Goal: Task Accomplishment & Management: Use online tool/utility

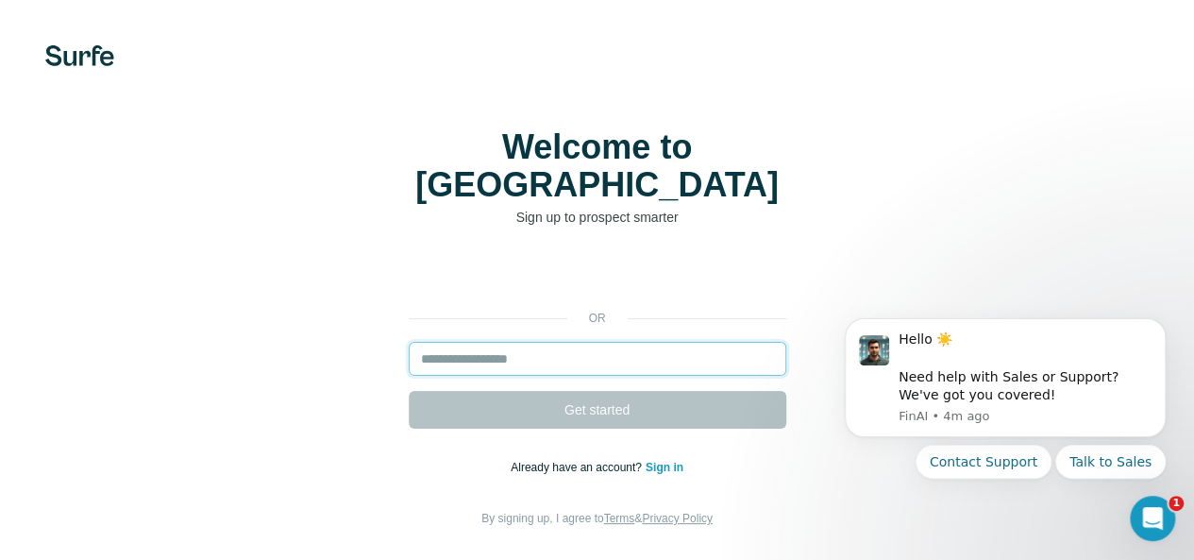
click at [409, 342] on input "email" at bounding box center [597, 359] width 377 height 34
paste input "**********"
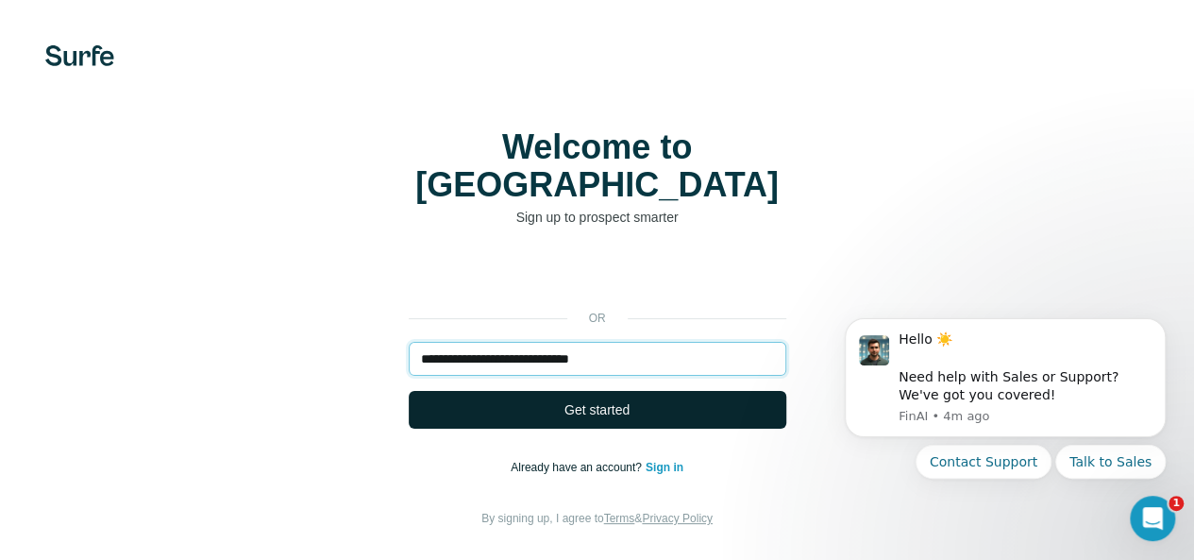
type input "**********"
click at [564, 400] on span "Get started" at bounding box center [596, 409] width 65 height 19
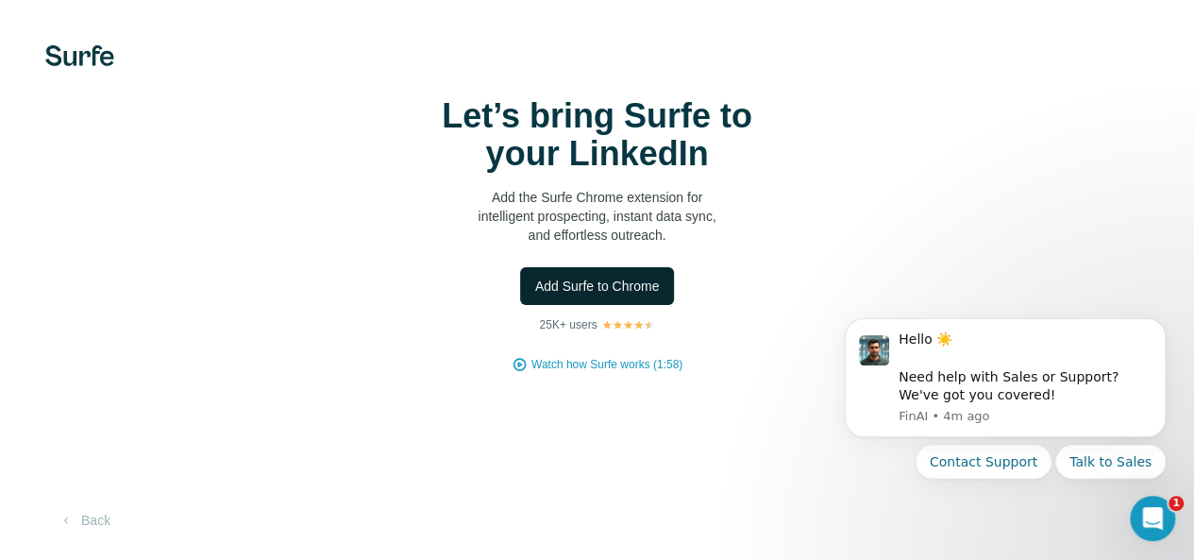
click at [520, 305] on button "Add Surfe to Chrome" at bounding box center [597, 286] width 155 height 38
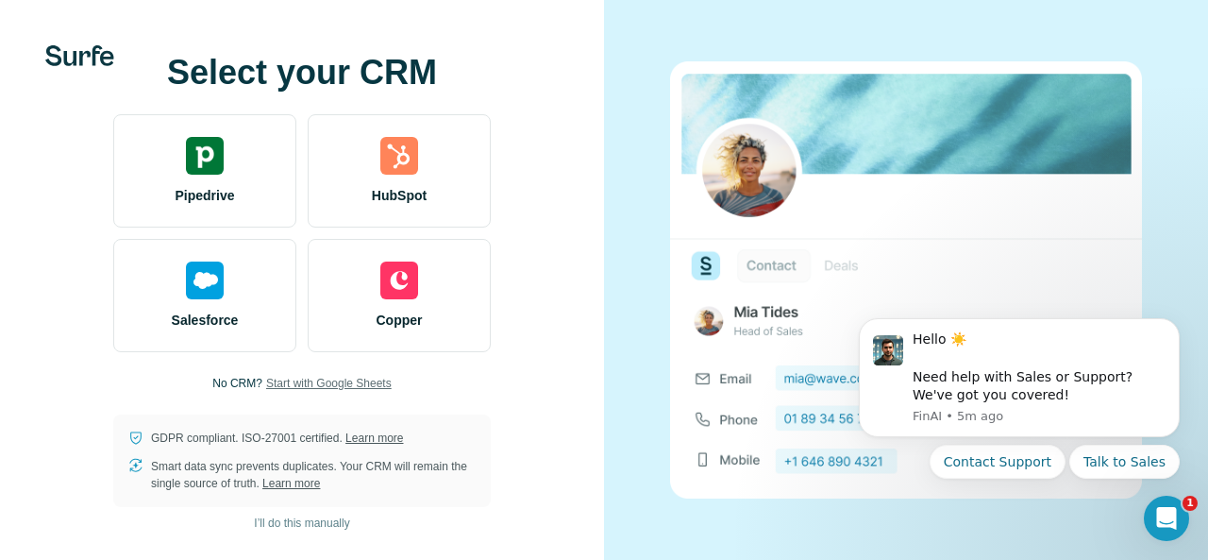
click at [302, 388] on span "Start with Google Sheets" at bounding box center [329, 383] width 126 height 17
click at [334, 378] on span "Start with Google Sheets" at bounding box center [329, 383] width 126 height 17
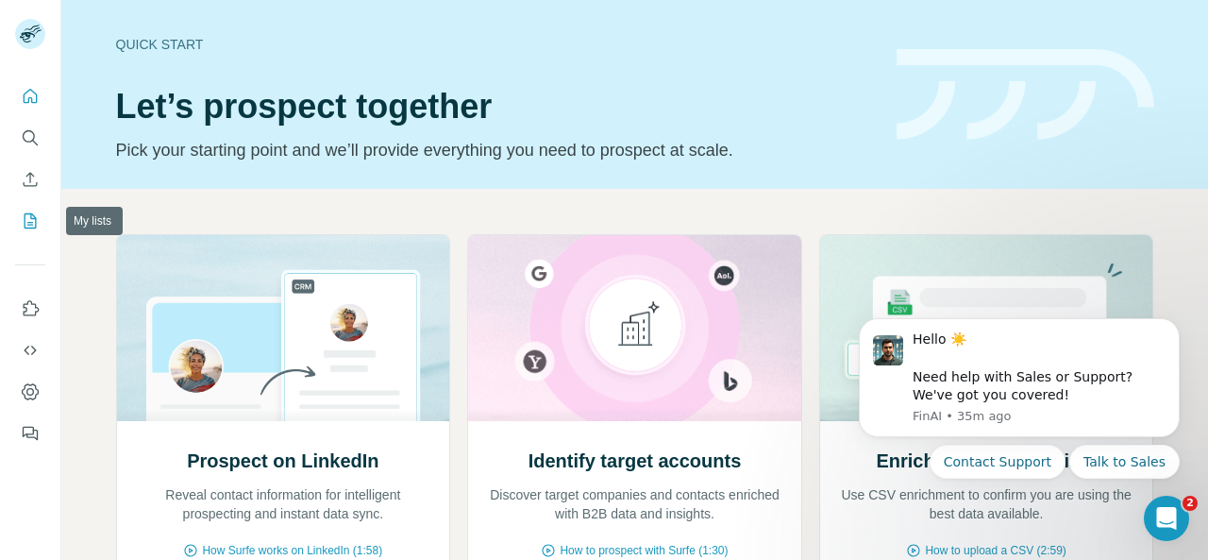
click at [25, 219] on icon "My lists" at bounding box center [31, 220] width 12 height 15
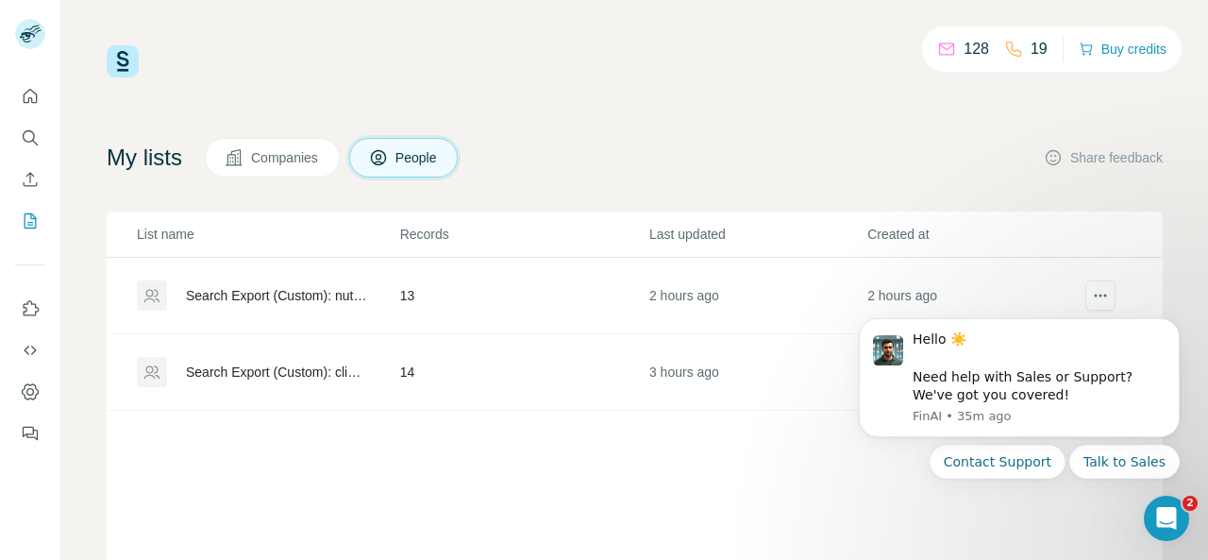
click at [345, 307] on div "Search Export (Custom): nutritional analysis intern - [DATE] 16:11" at bounding box center [267, 295] width 261 height 30
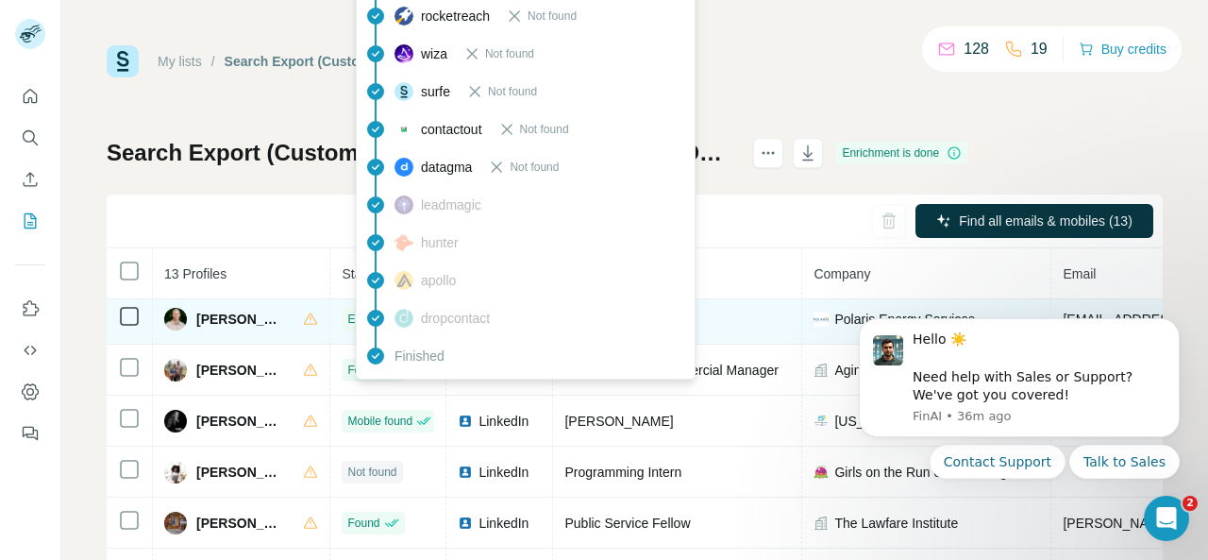
scroll to position [72, 0]
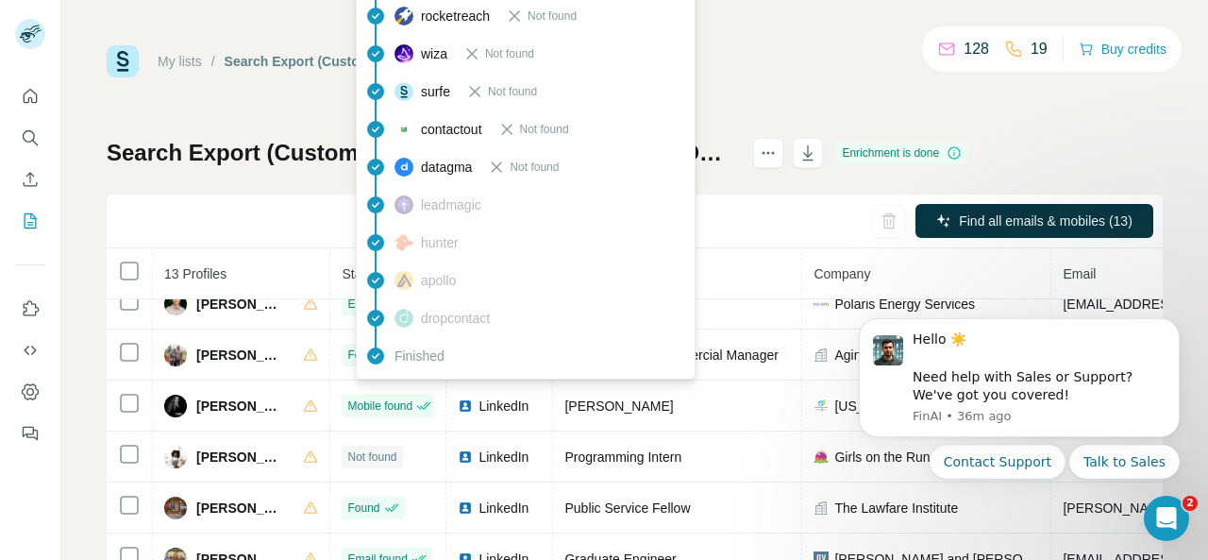
click at [436, 372] on div "Finished" at bounding box center [525, 356] width 330 height 38
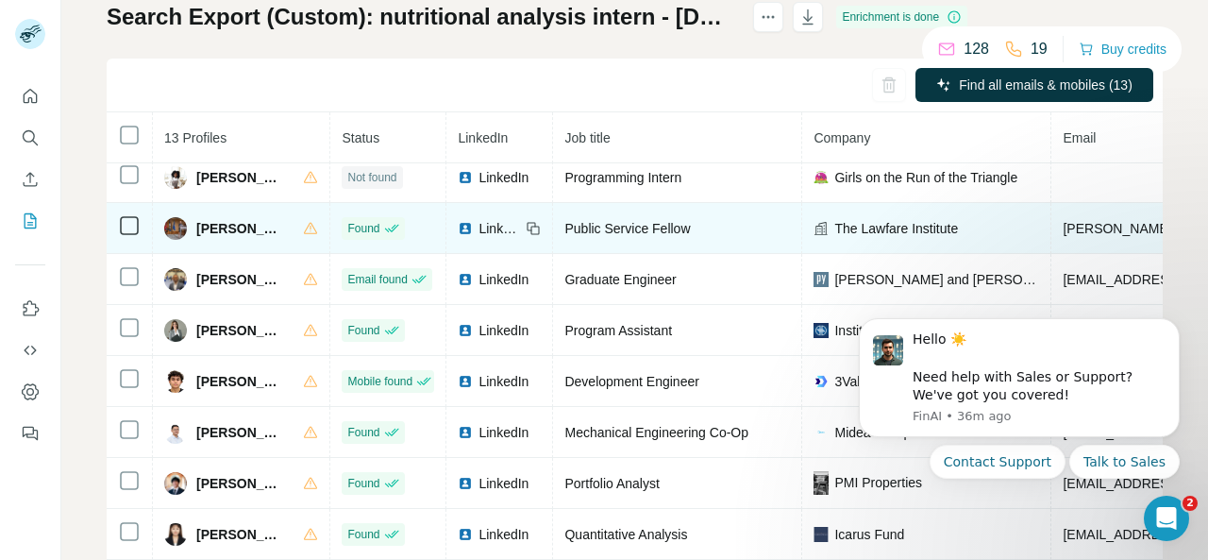
scroll to position [231, 0]
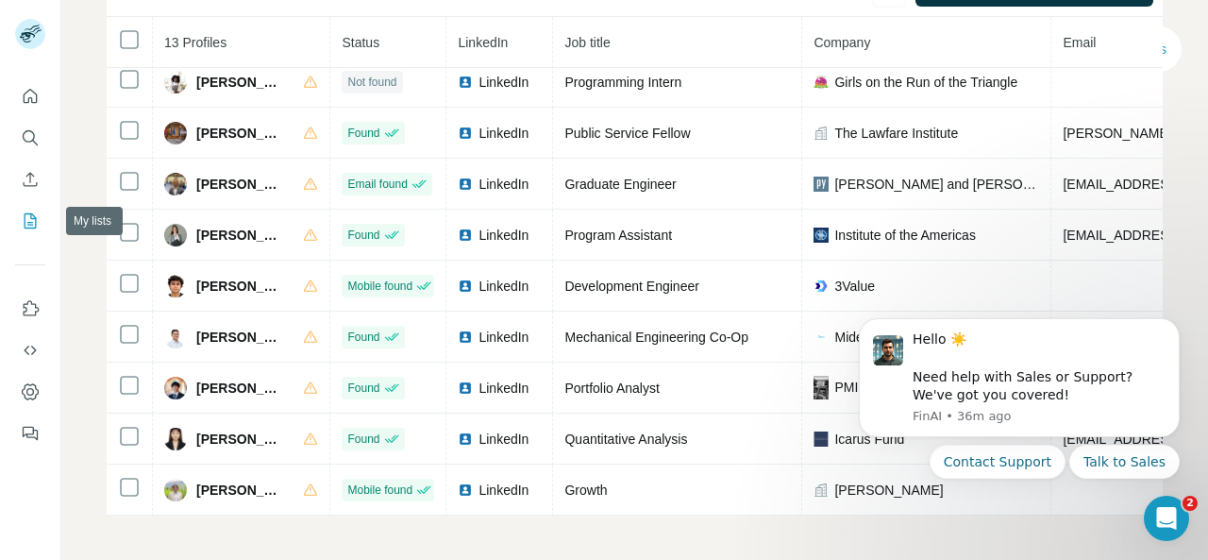
click at [20, 217] on button "My lists" at bounding box center [30, 221] width 30 height 34
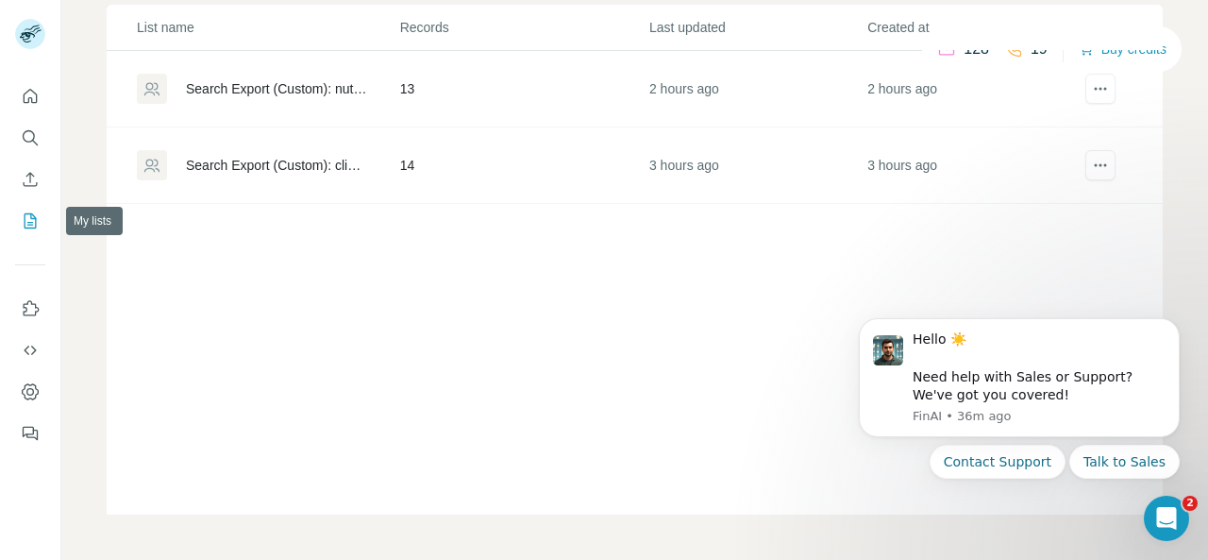
scroll to position [138, 0]
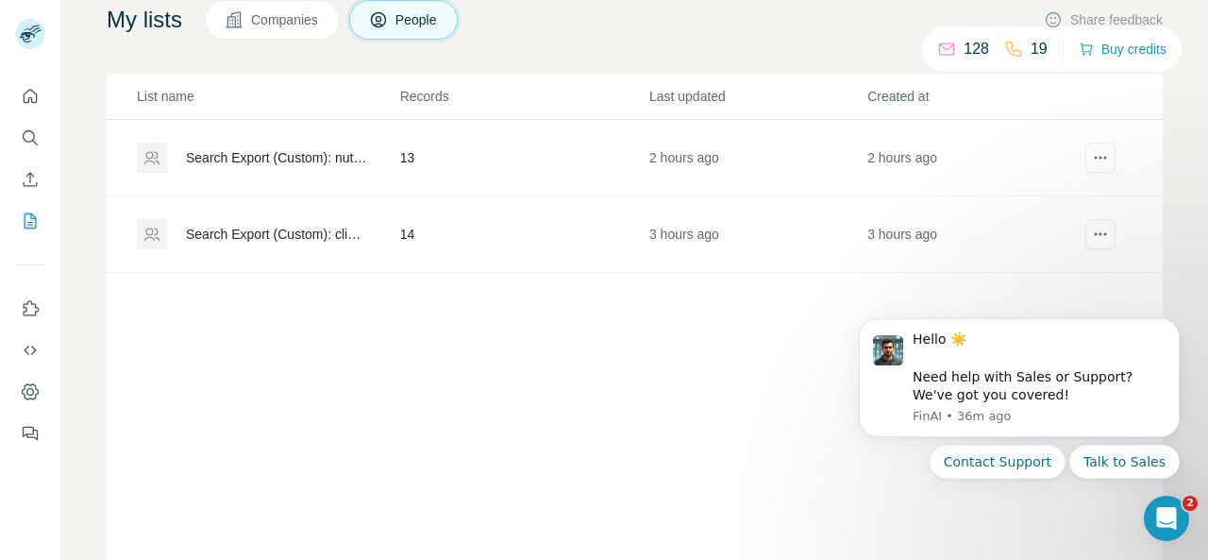
click at [270, 167] on div "Search Export (Custom): nutritional analysis intern - [DATE] 16:11" at bounding box center [267, 157] width 261 height 30
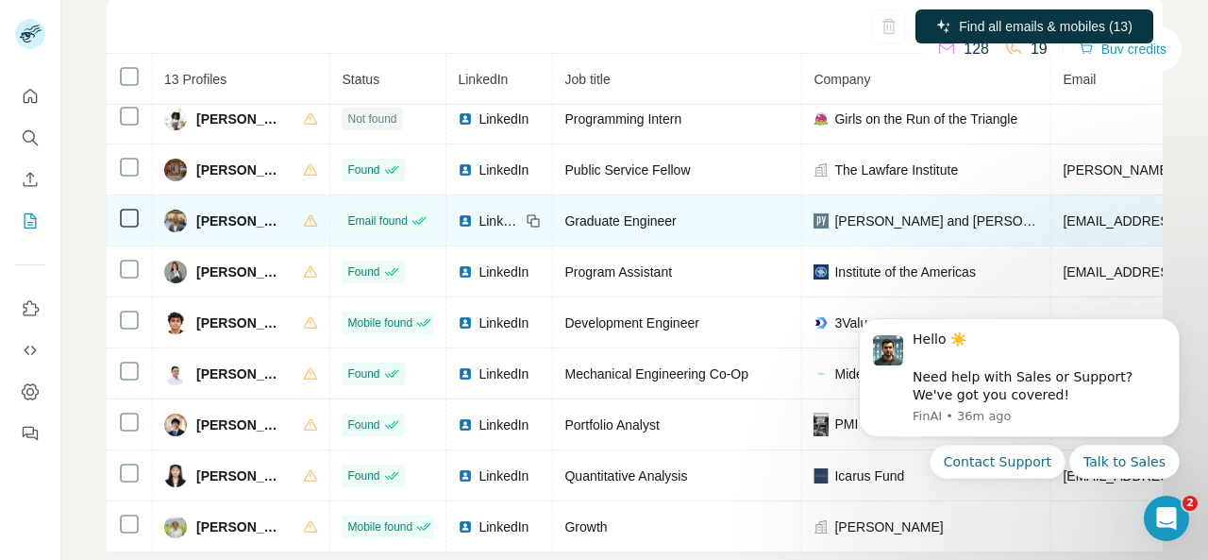
scroll to position [231, 0]
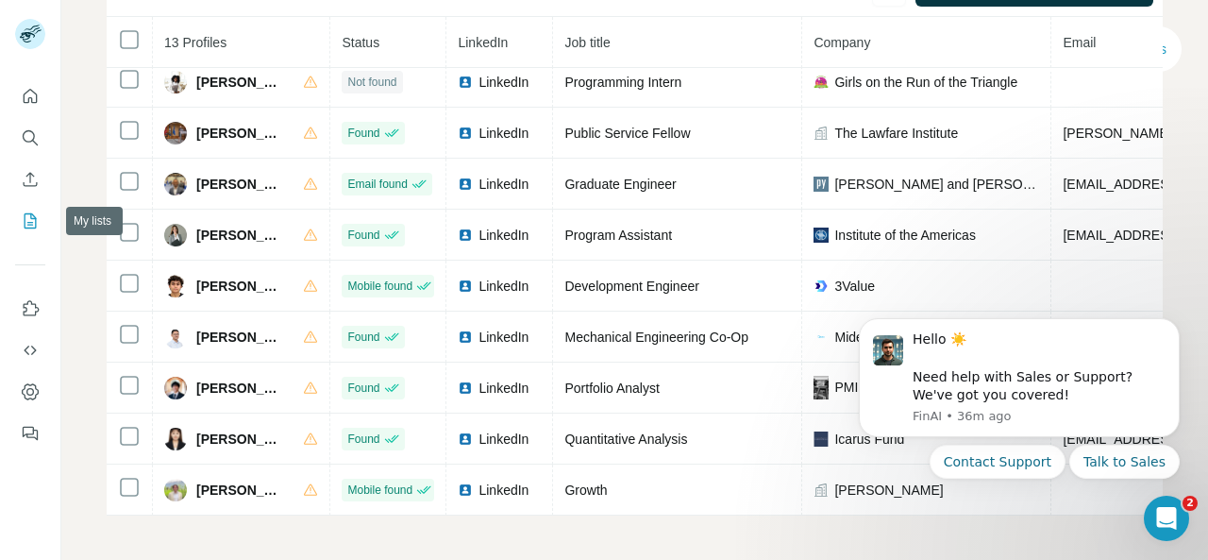
click at [31, 214] on icon "My lists" at bounding box center [31, 219] width 9 height 12
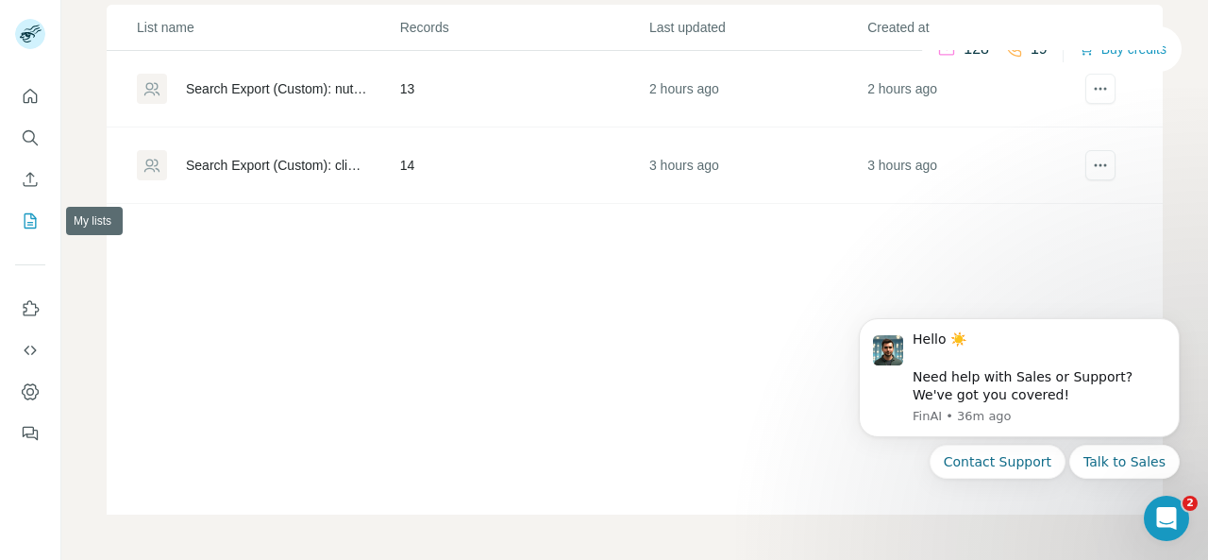
scroll to position [138, 0]
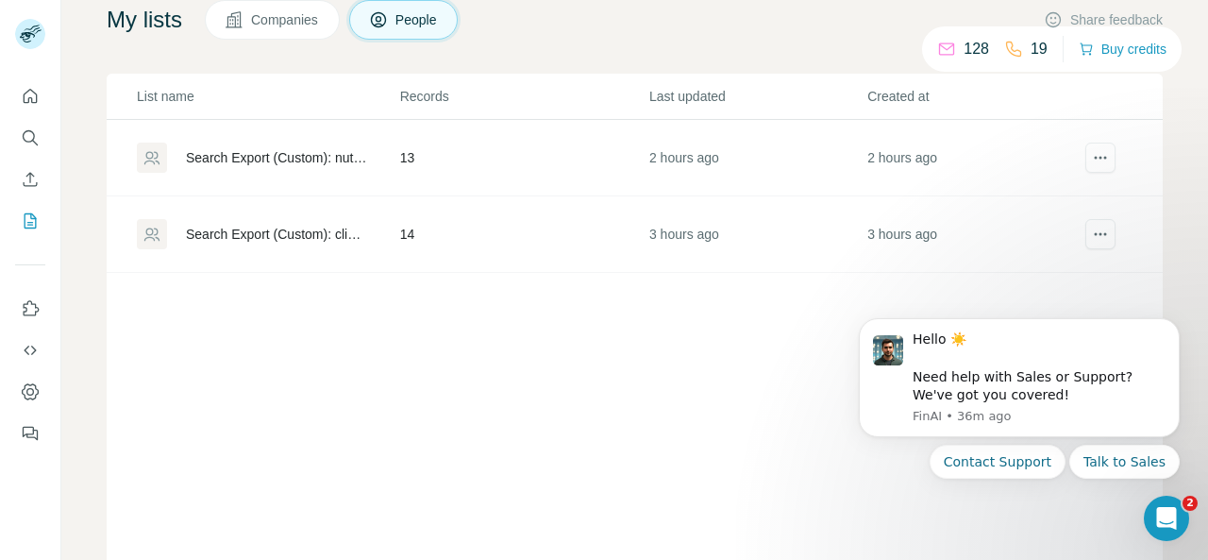
click at [181, 238] on div "Search Export (Custom): clinical informatics intern - [DATE] 14:51" at bounding box center [267, 234] width 261 height 30
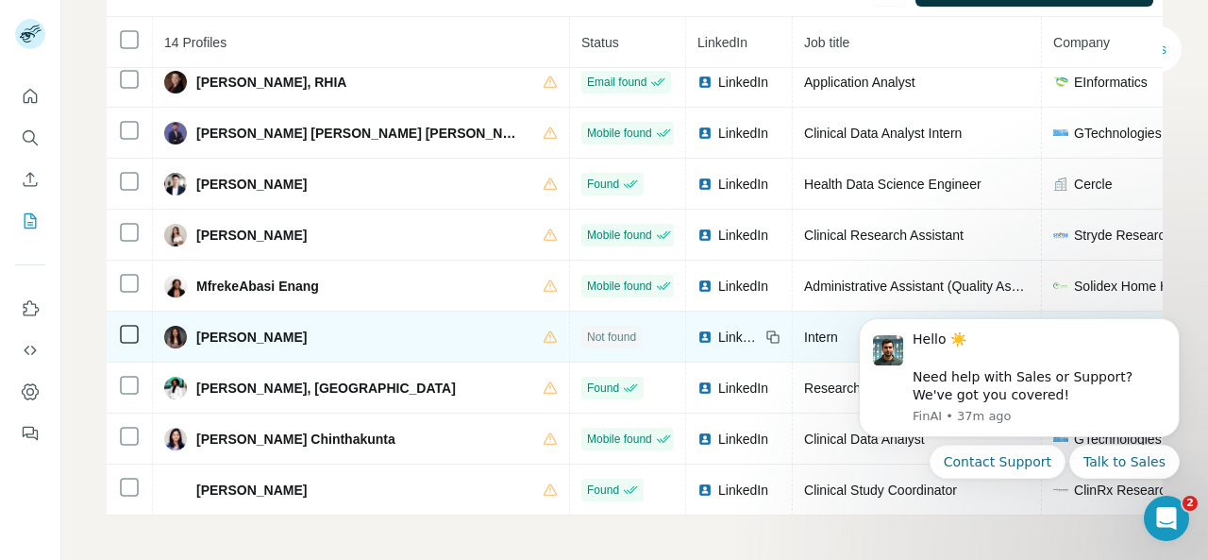
scroll to position [276, 0]
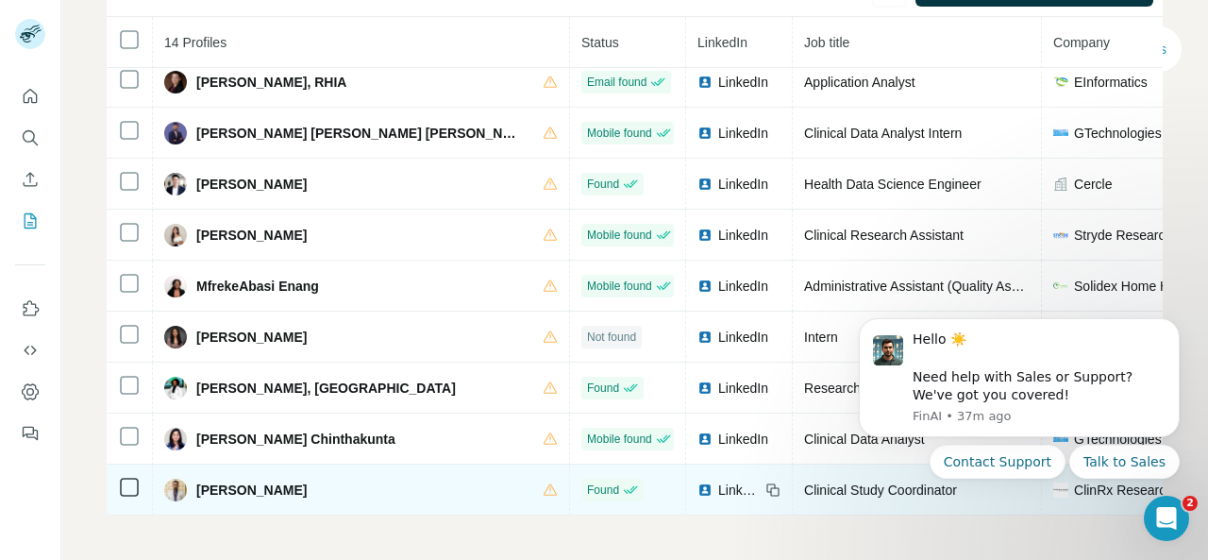
click at [361, 478] on div "[PERSON_NAME]" at bounding box center [361, 489] width 394 height 23
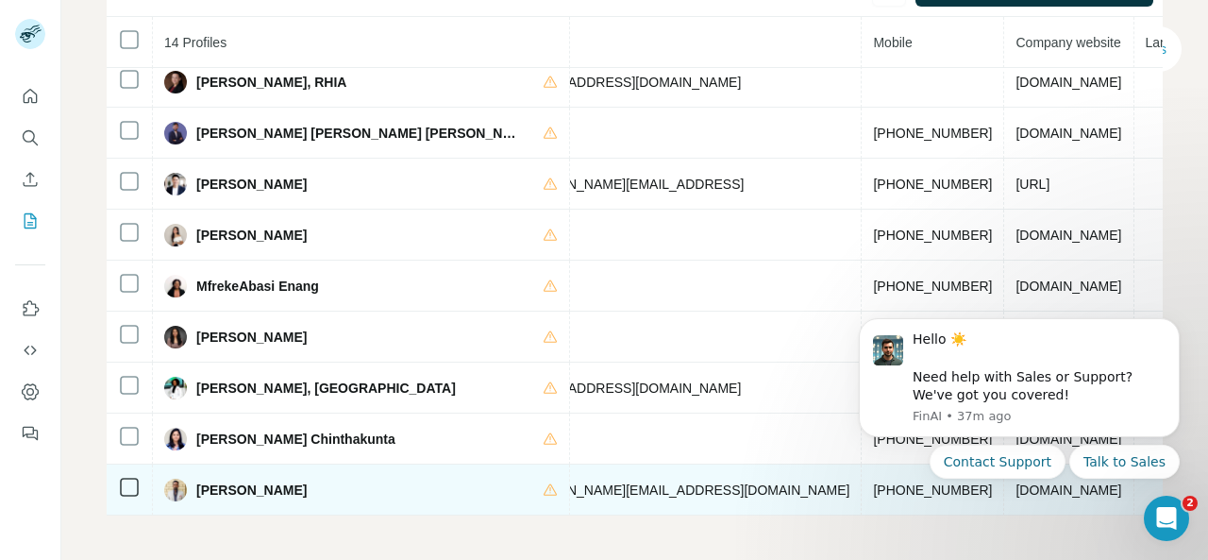
scroll to position [276, 787]
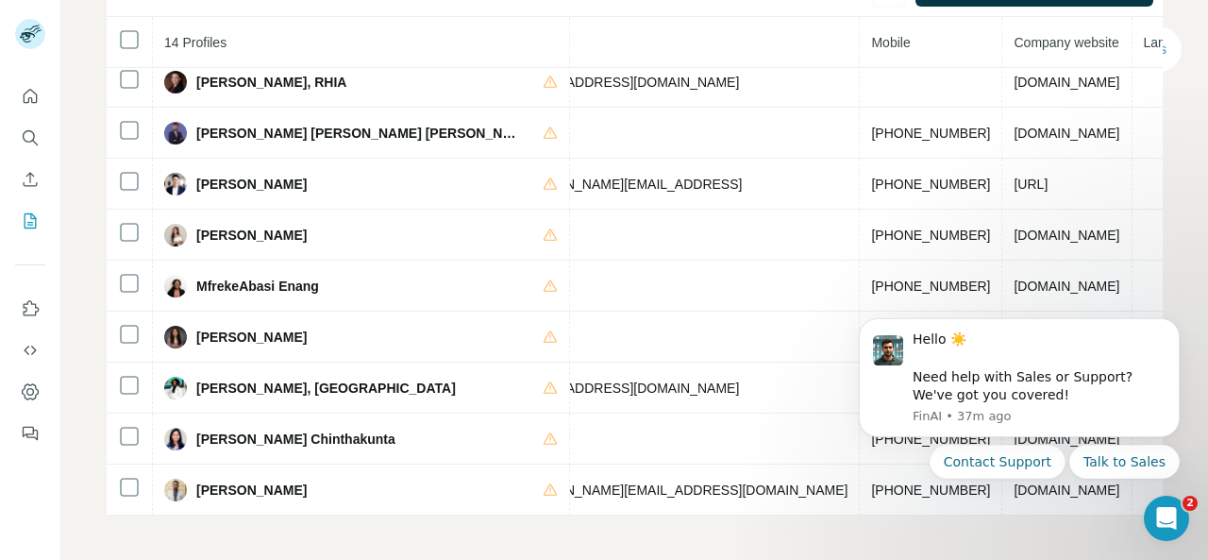
click at [851, 478] on body "Hello ☀️ ​ Need help with Sales or Support? We've got you covered! [GEOGRAPHIC_…" at bounding box center [1019, 423] width 362 height 239
click at [1178, 323] on icon "Dismiss notification" at bounding box center [1174, 324] width 10 height 10
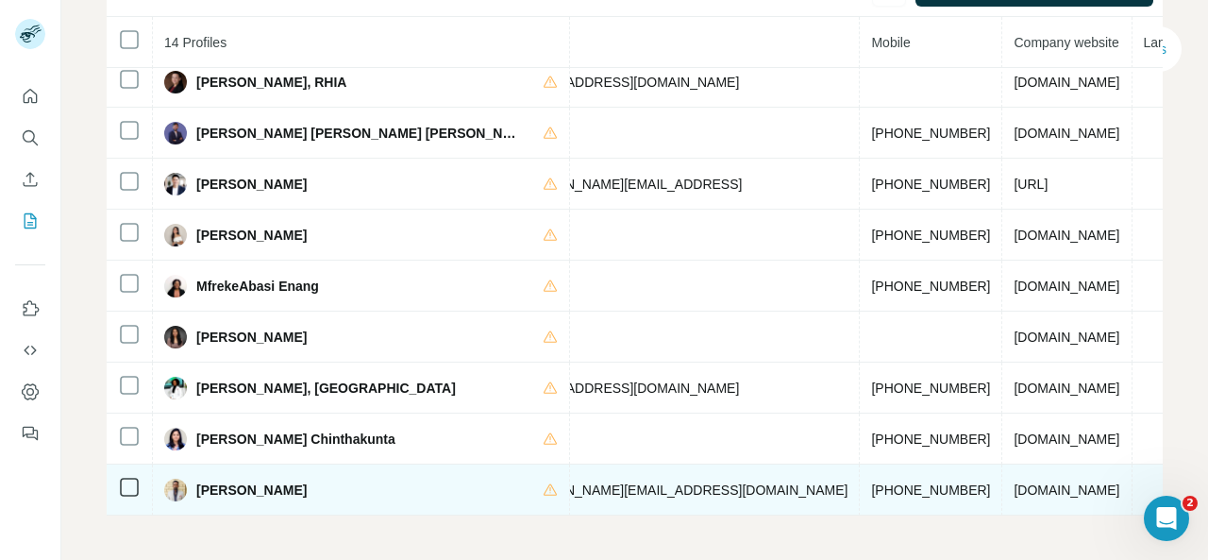
click at [1014, 484] on span "[DOMAIN_NAME]" at bounding box center [1067, 489] width 106 height 15
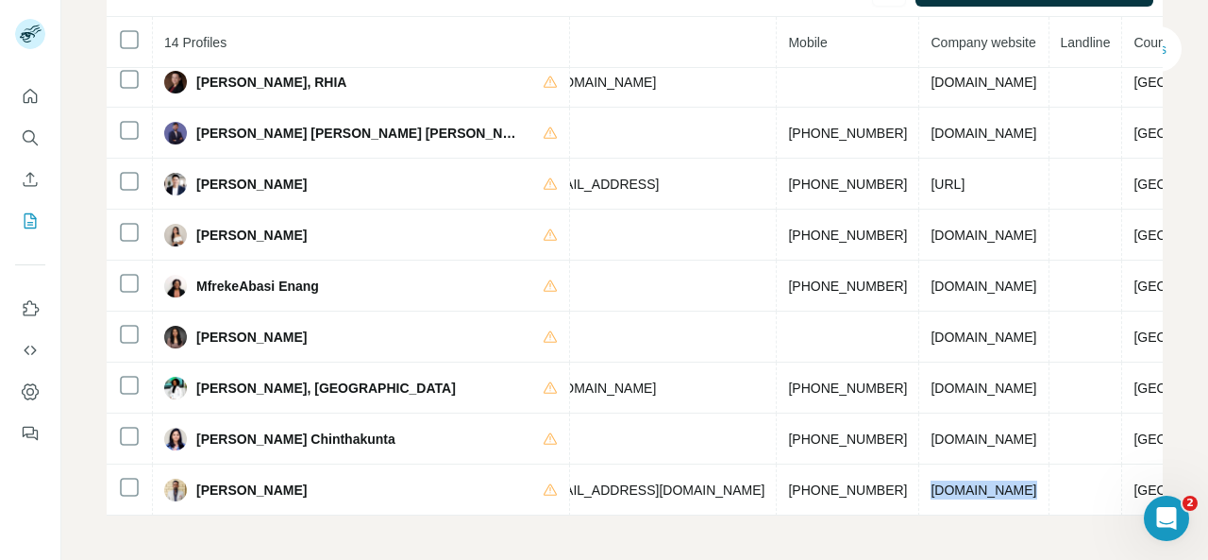
scroll to position [276, 0]
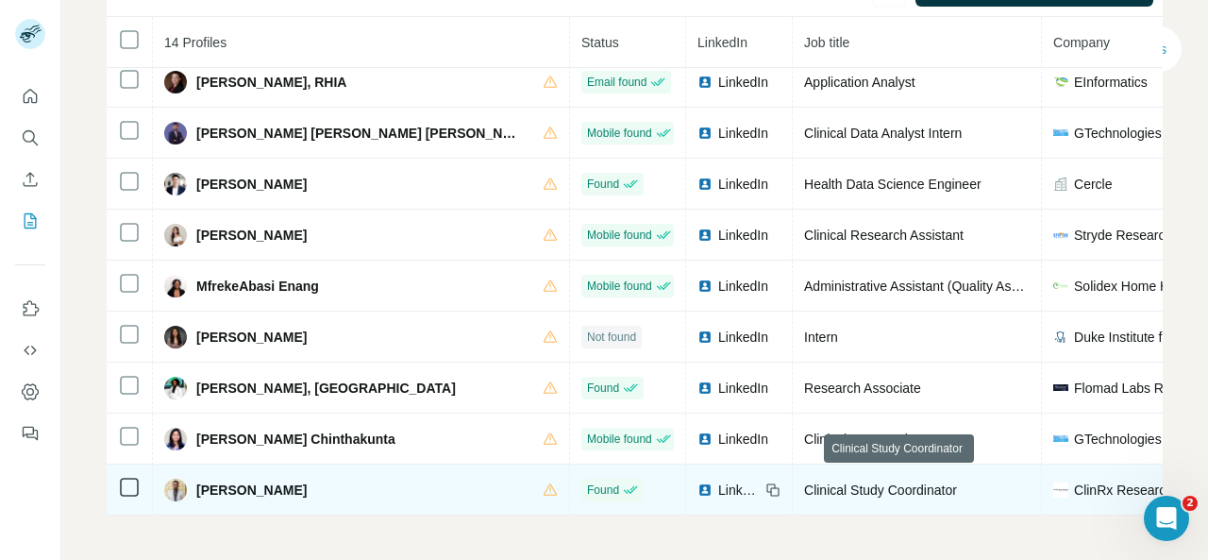
click at [881, 482] on span "Clinical Study Coordinator" at bounding box center [880, 489] width 153 height 15
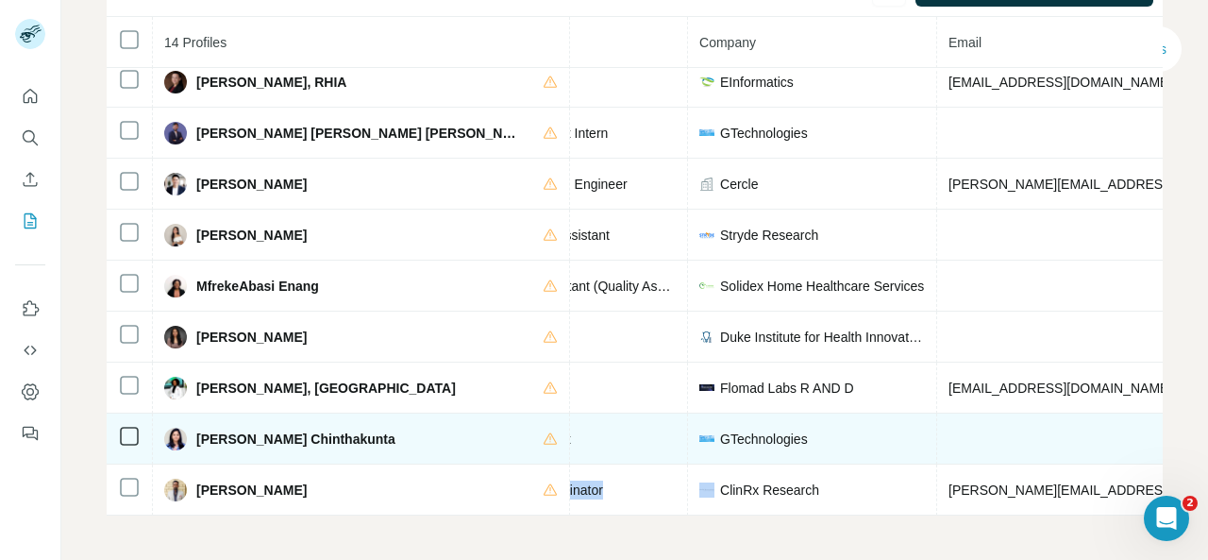
scroll to position [276, 353]
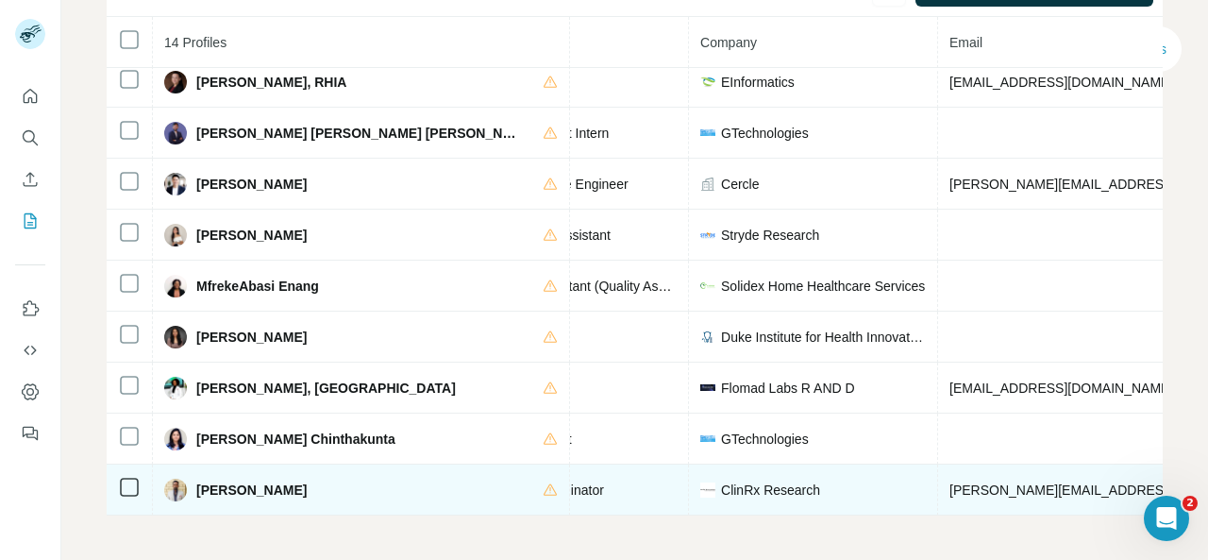
click at [746, 484] on span "ClinRx Research" at bounding box center [770, 489] width 99 height 19
copy span "ClinRx Research"
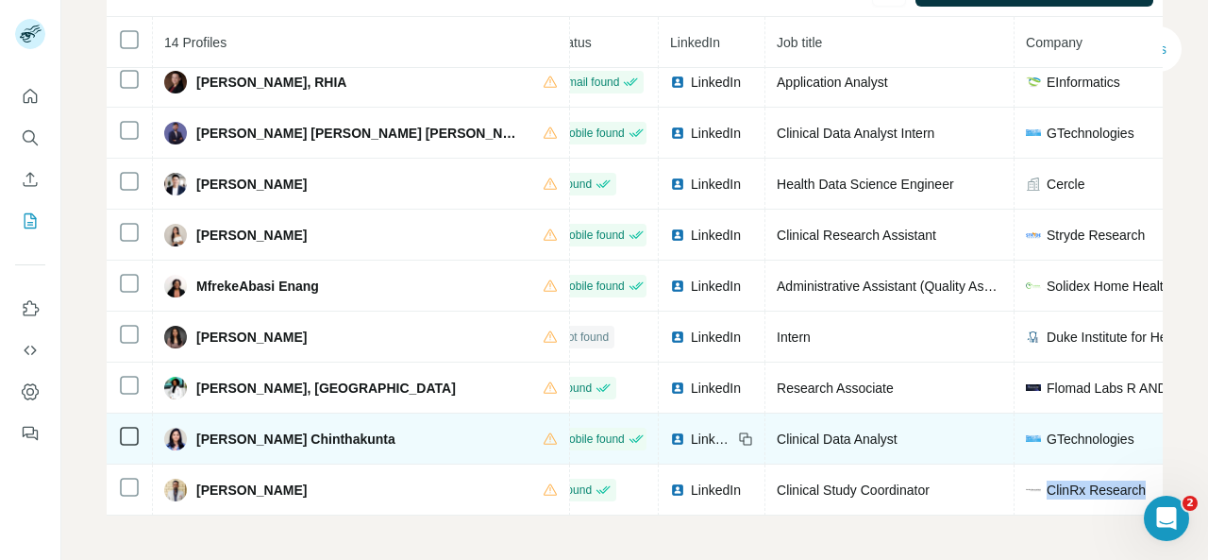
scroll to position [276, 0]
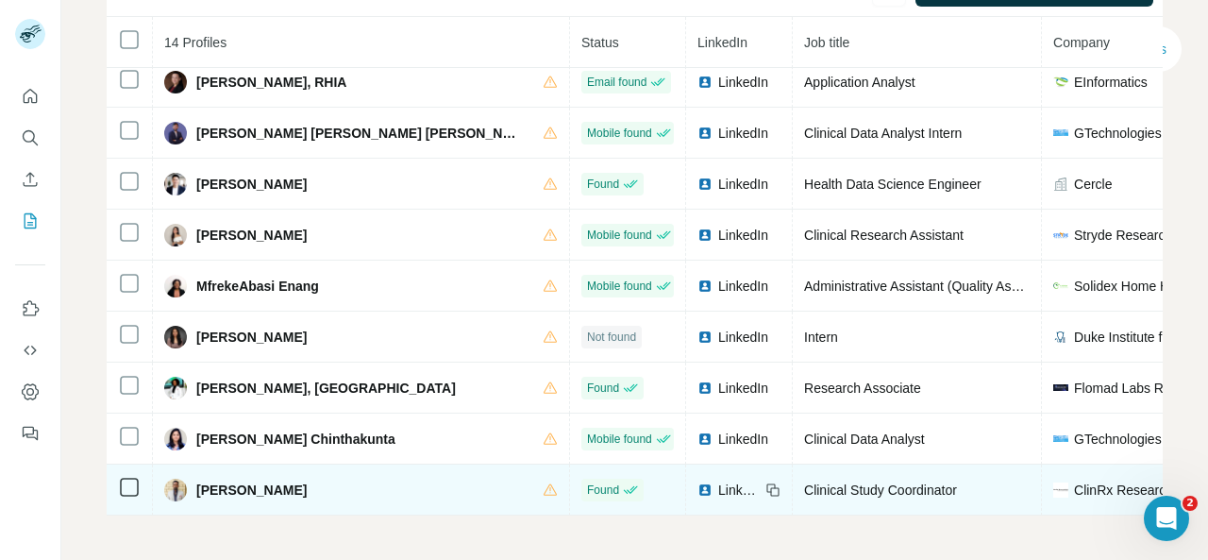
click at [733, 484] on span "LinkedIn" at bounding box center [739, 489] width 42 height 19
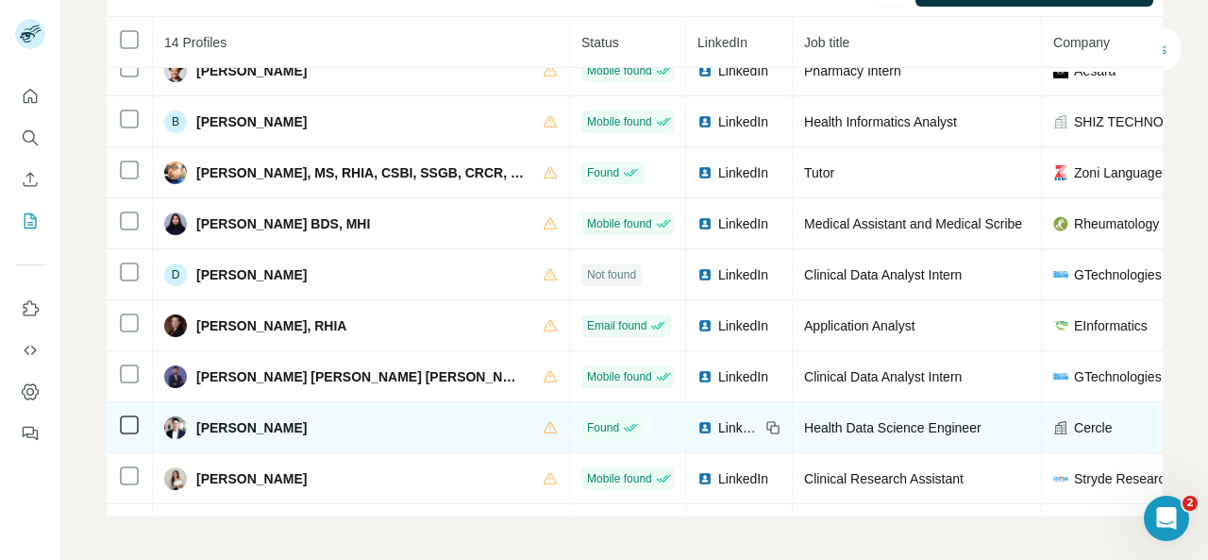
scroll to position [0, 0]
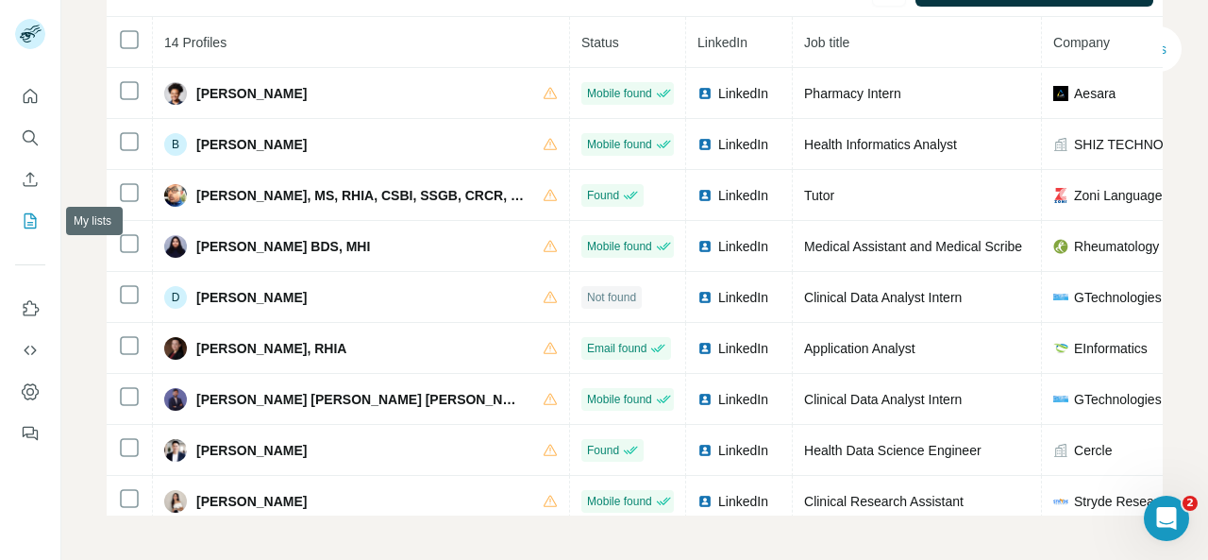
click at [36, 217] on icon "My lists" at bounding box center [30, 220] width 19 height 19
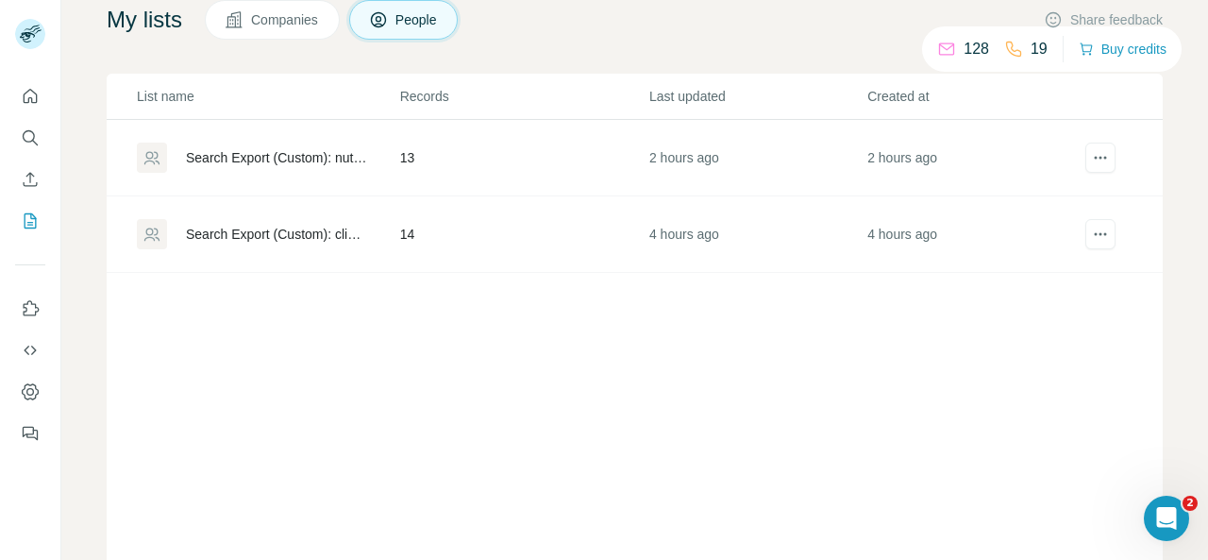
click at [254, 167] on div "Search Export (Custom): nutritional analysis intern - [DATE] 16:11" at bounding box center [267, 157] width 261 height 30
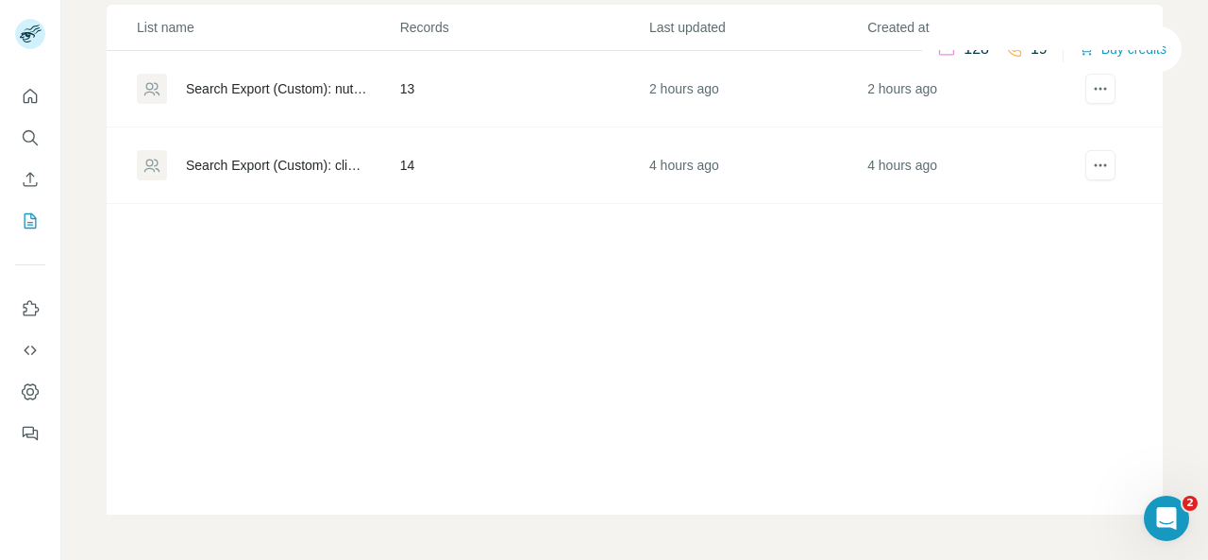
scroll to position [206, 0]
click at [260, 112] on td "Search Export (Custom): nutritional analysis intern - [DATE] 16:11" at bounding box center [253, 90] width 293 height 76
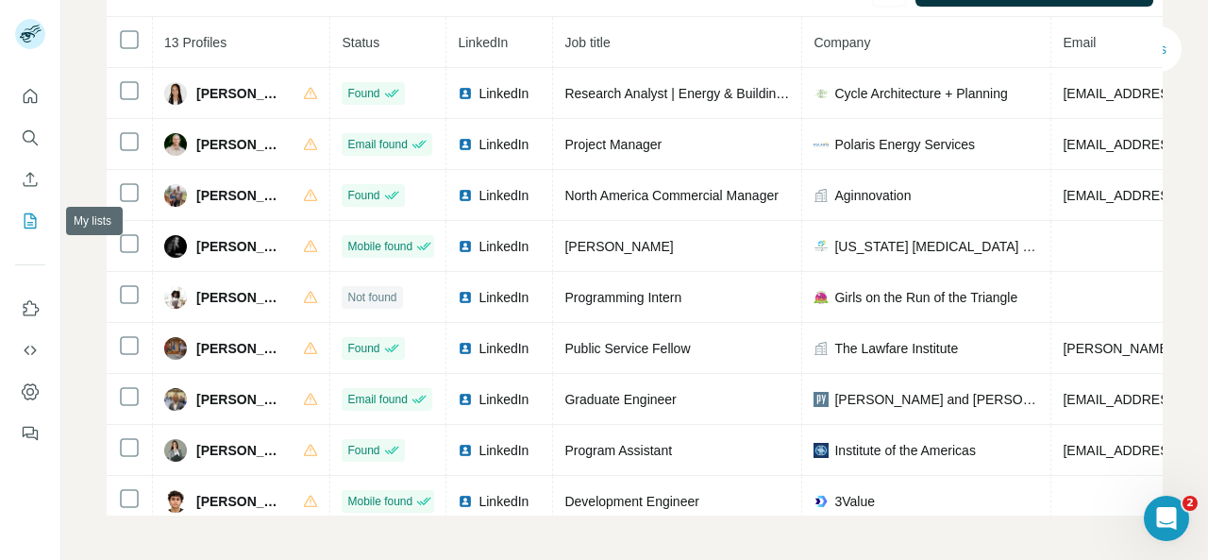
click at [35, 220] on icon "My lists" at bounding box center [31, 220] width 12 height 15
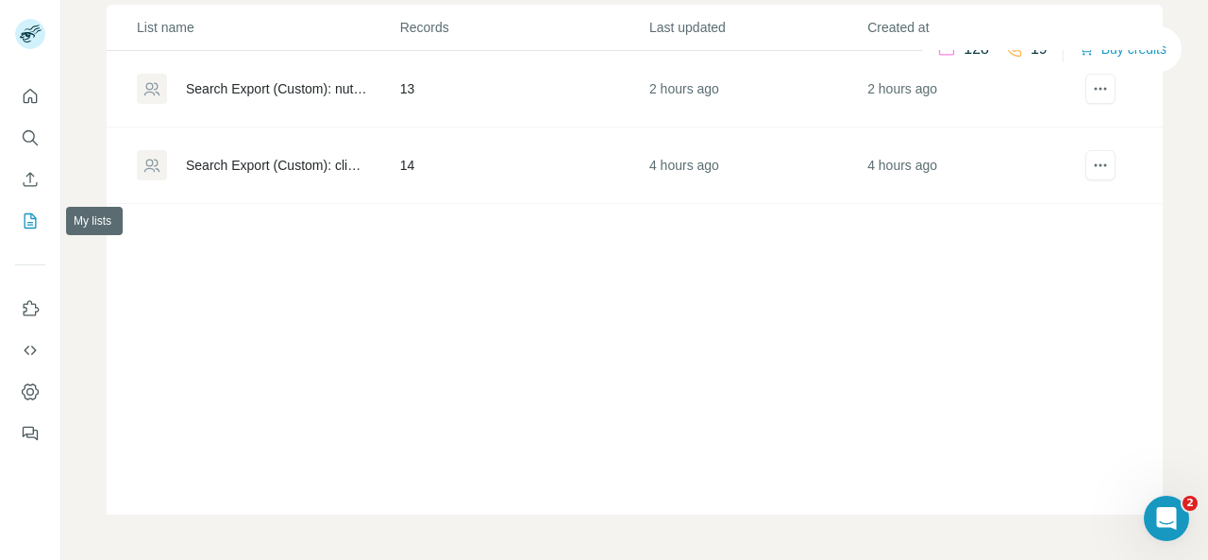
scroll to position [138, 0]
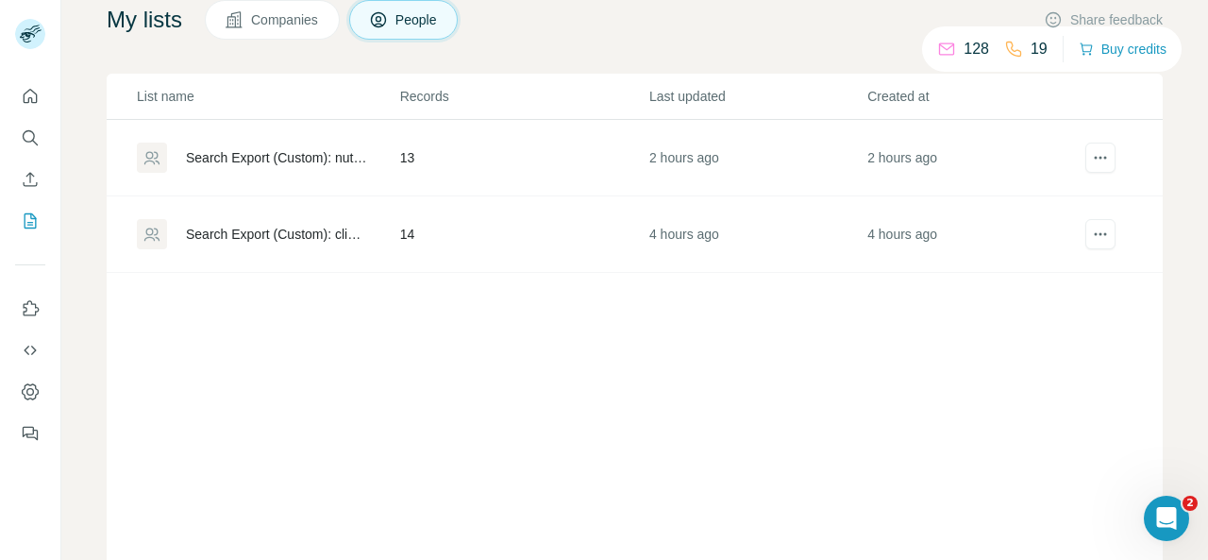
click at [225, 250] on td "Search Export (Custom): clinical informatics intern - [DATE] 14:51" at bounding box center [253, 234] width 293 height 76
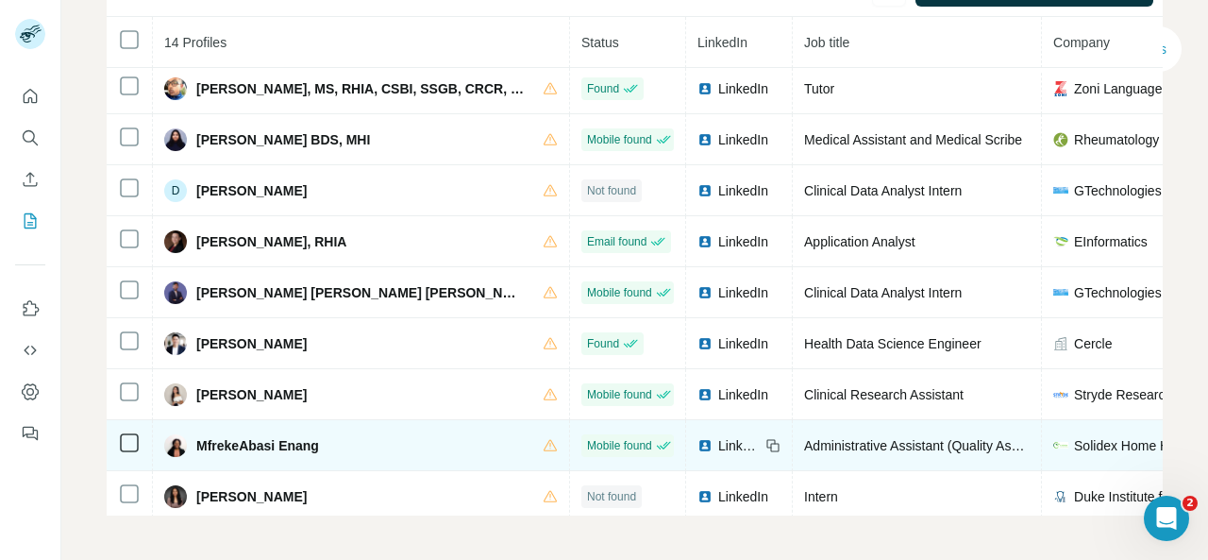
scroll to position [276, 0]
